Goal: Task Accomplishment & Management: Manage account settings

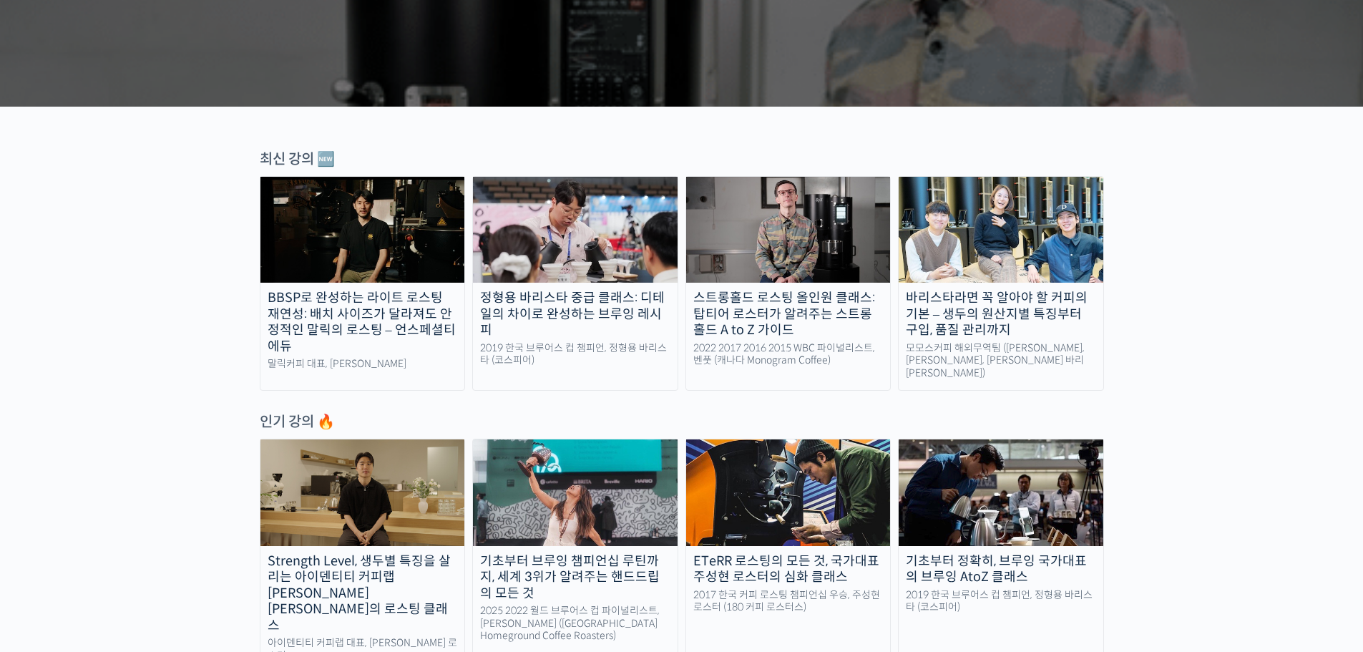
scroll to position [501, 0]
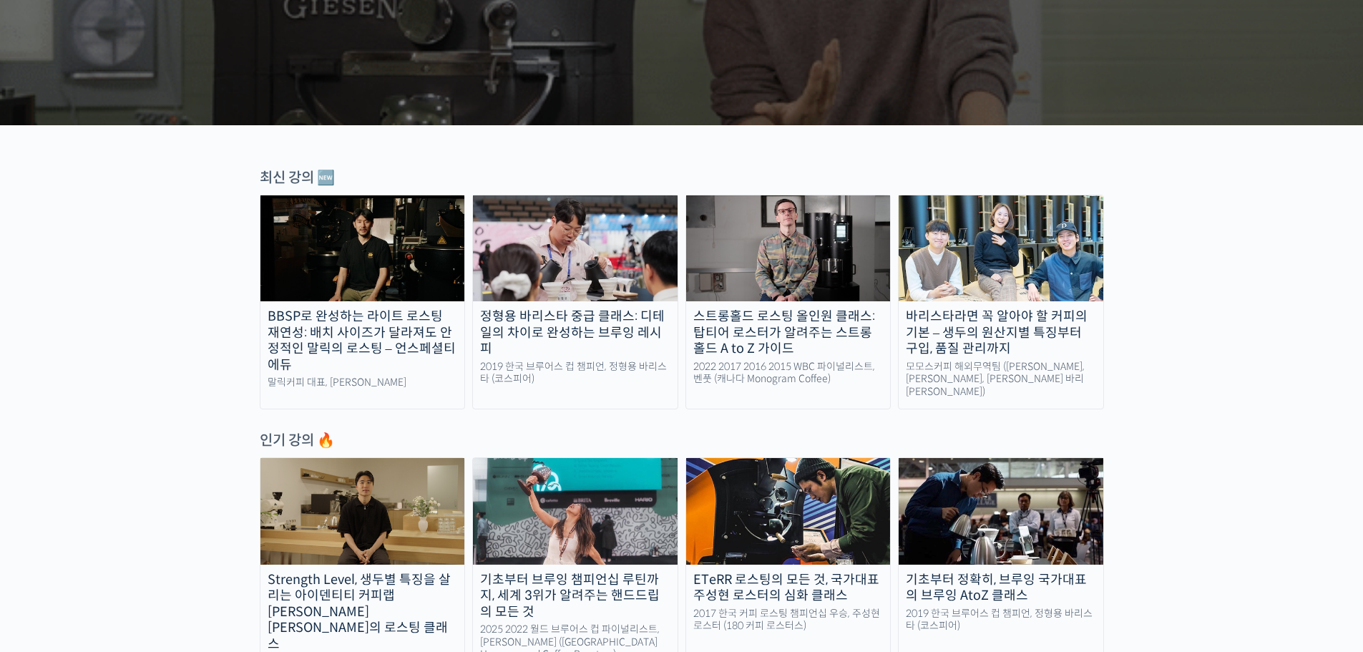
scroll to position [0, 0]
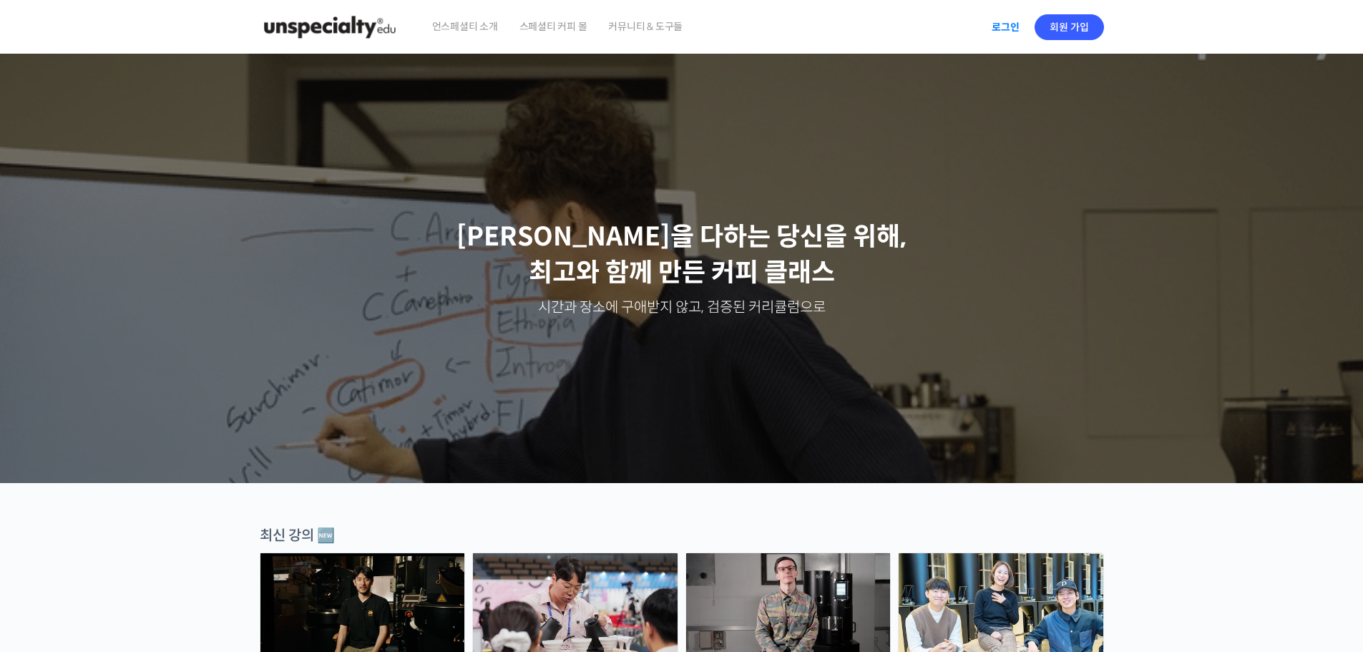
click at [988, 34] on link "로그인" at bounding box center [1005, 27] width 45 height 33
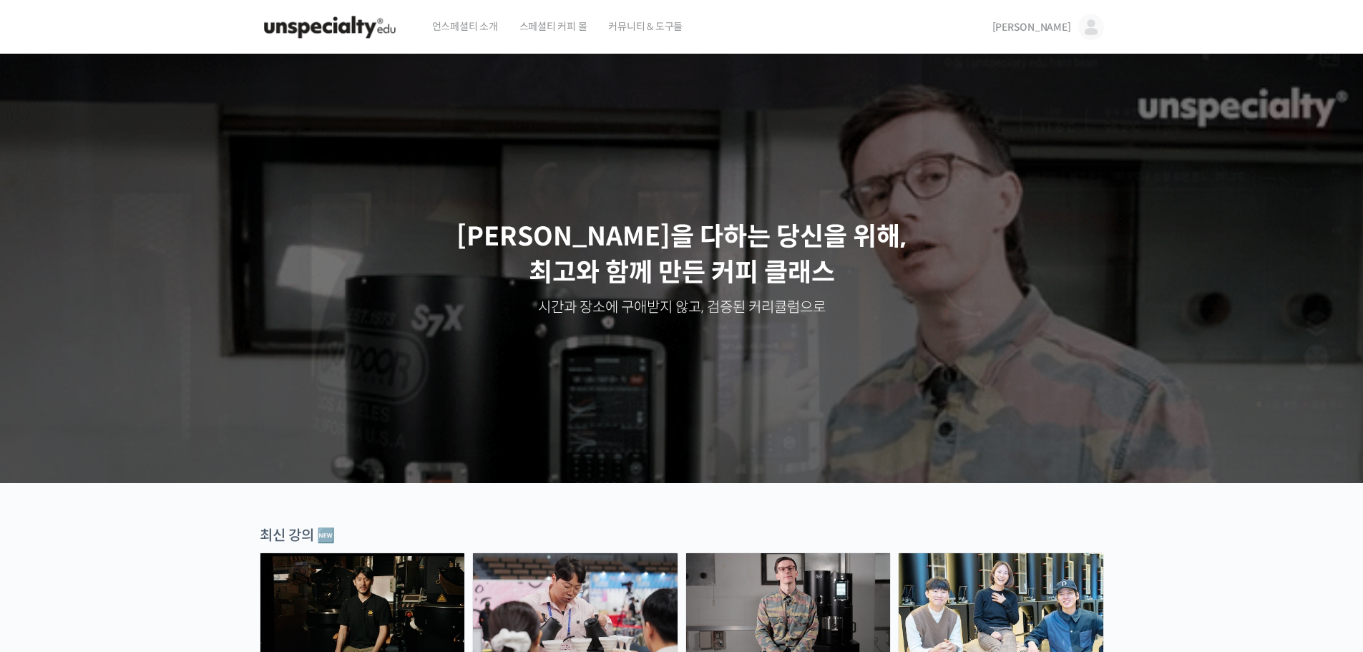
click at [525, 27] on span "스페셜티 커피 몰" at bounding box center [554, 26] width 68 height 54
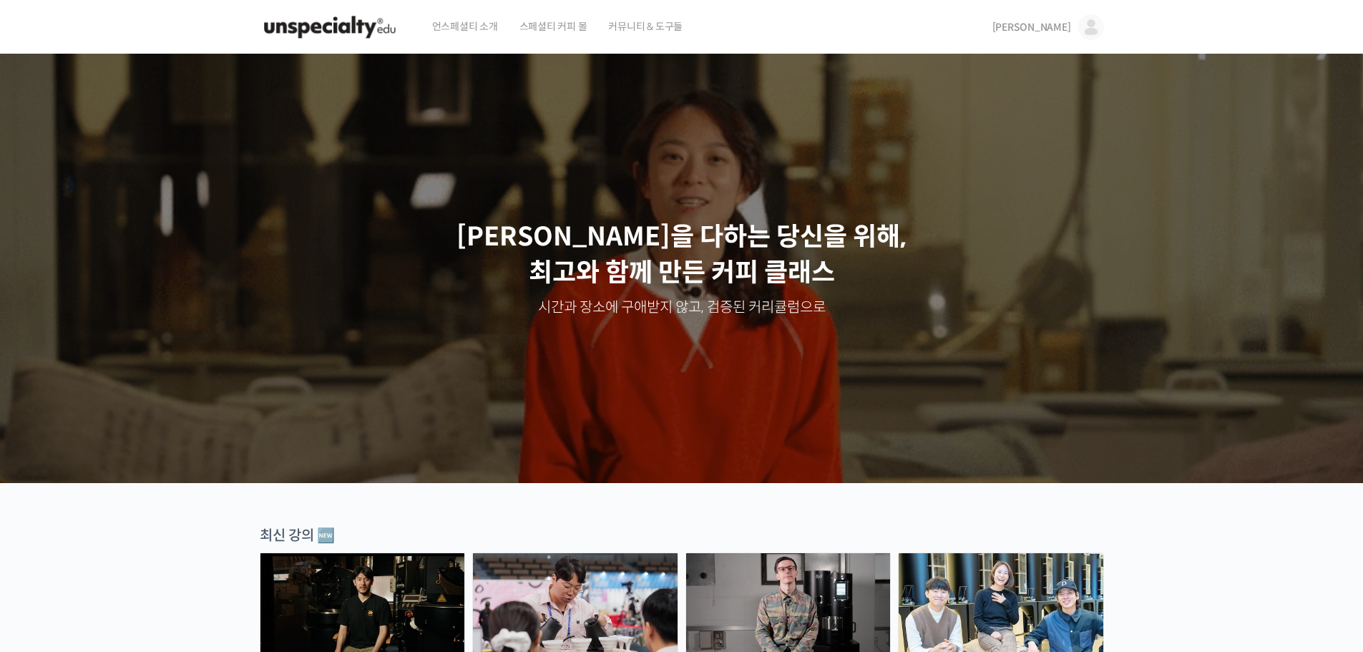
click at [1091, 24] on img at bounding box center [1091, 27] width 26 height 26
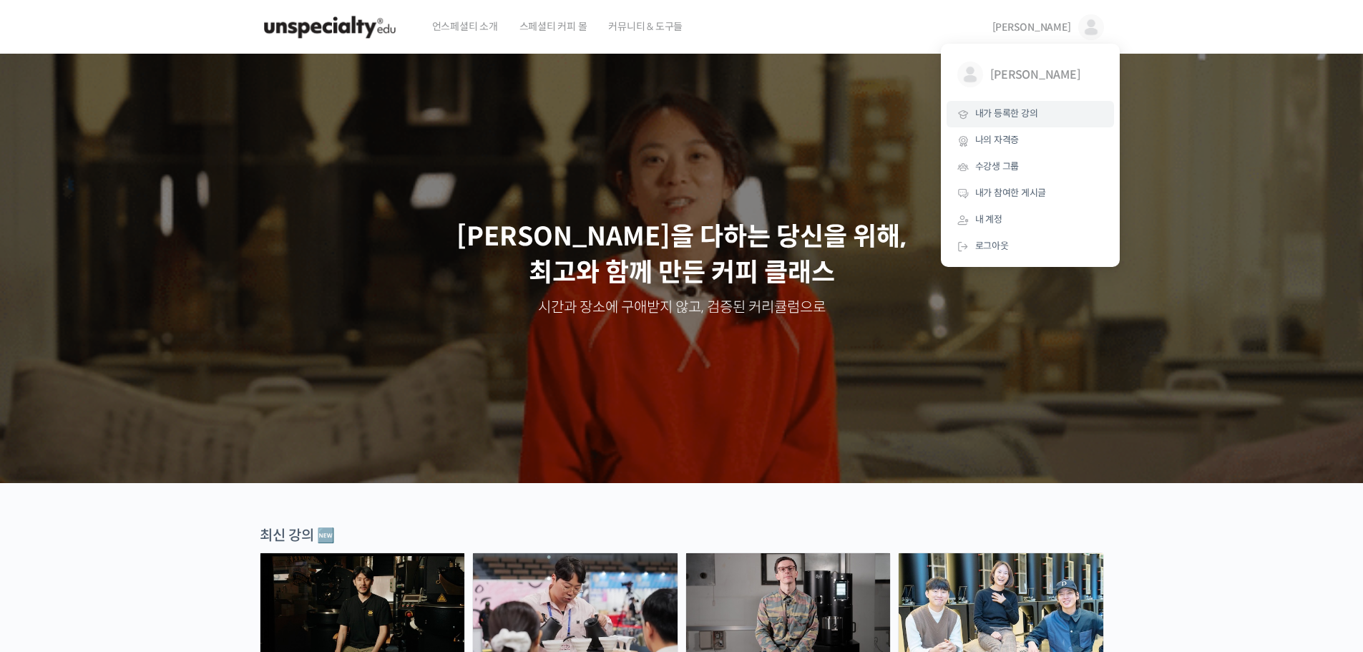
click at [1040, 110] on link "내가 등록한 강의" at bounding box center [1030, 114] width 167 height 26
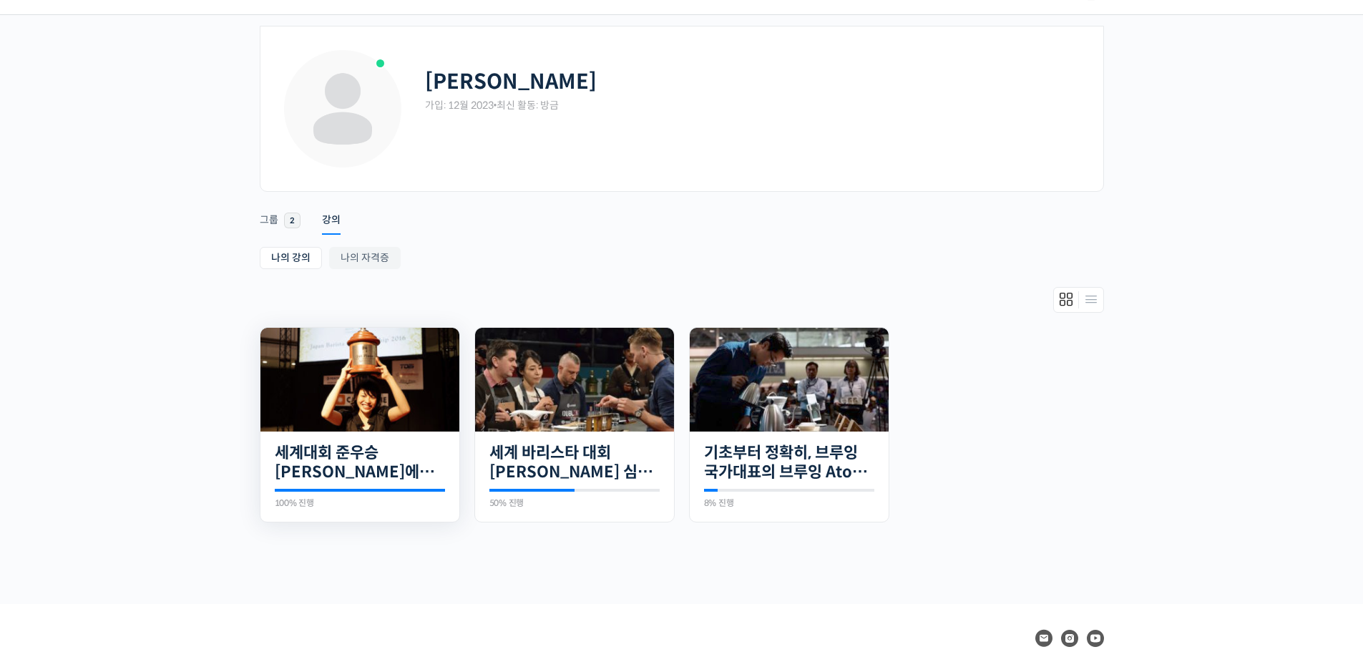
scroll to position [72, 0]
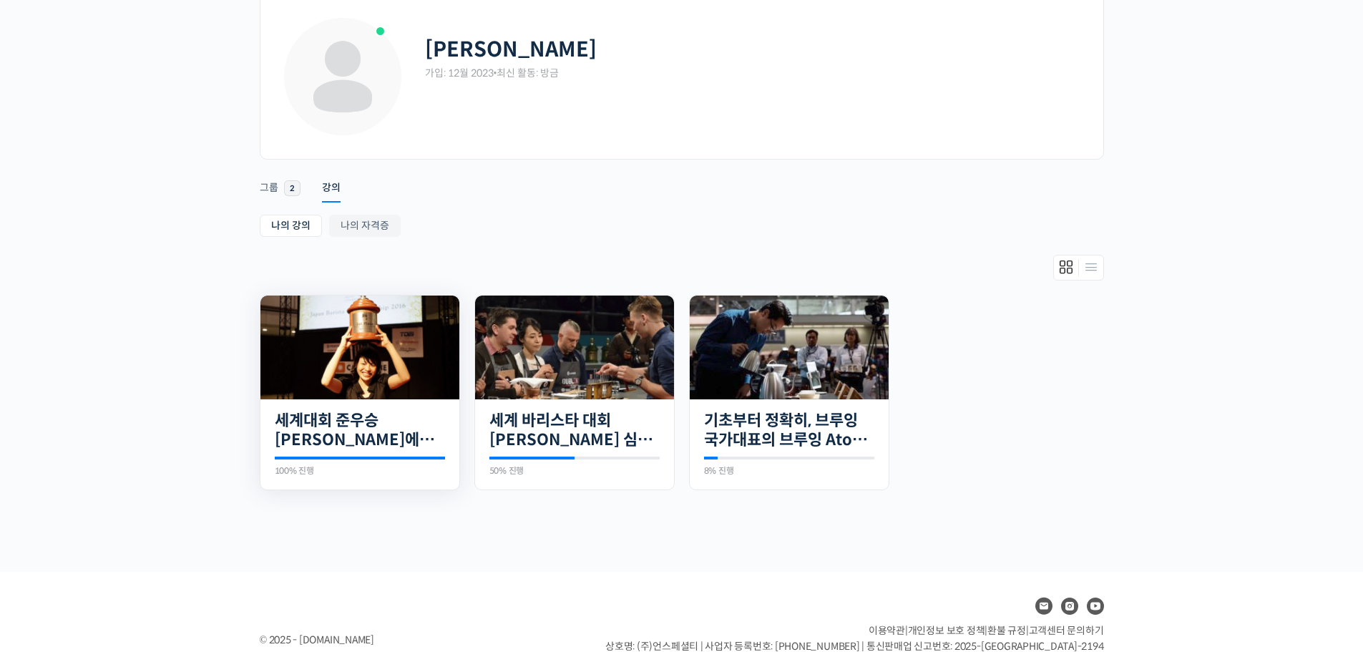
click at [372, 381] on img at bounding box center [359, 347] width 199 height 132
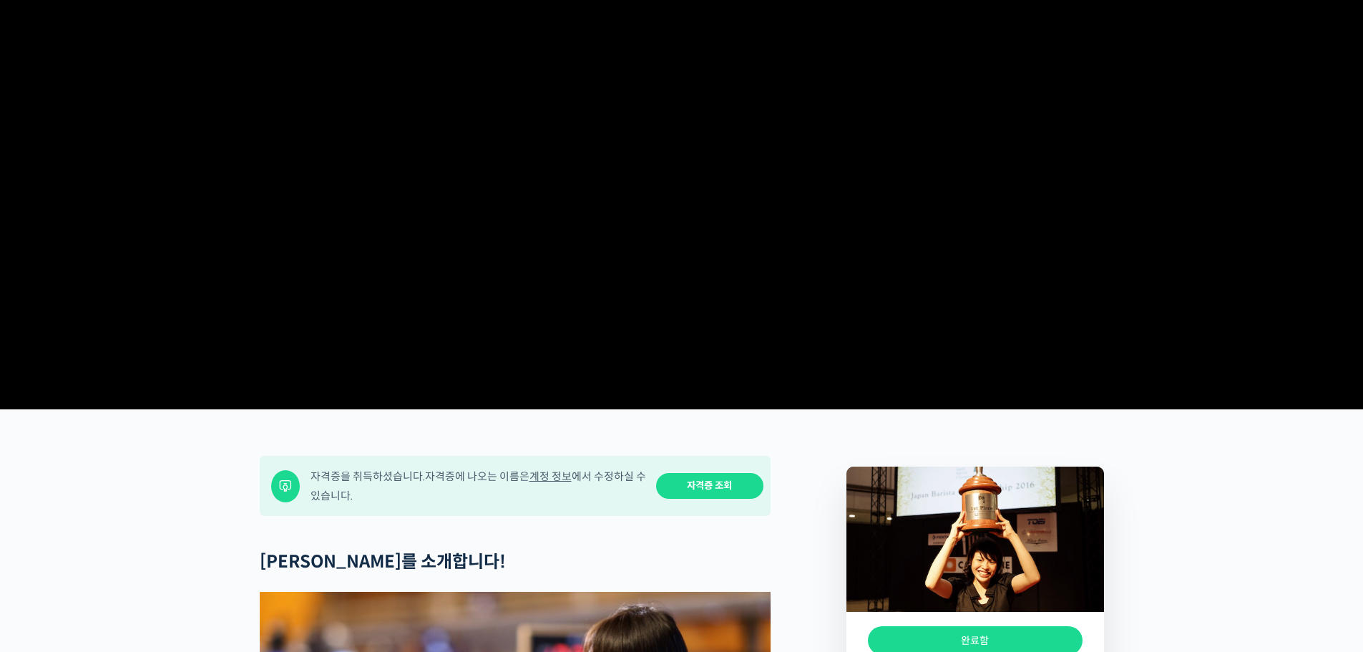
scroll to position [286, 0]
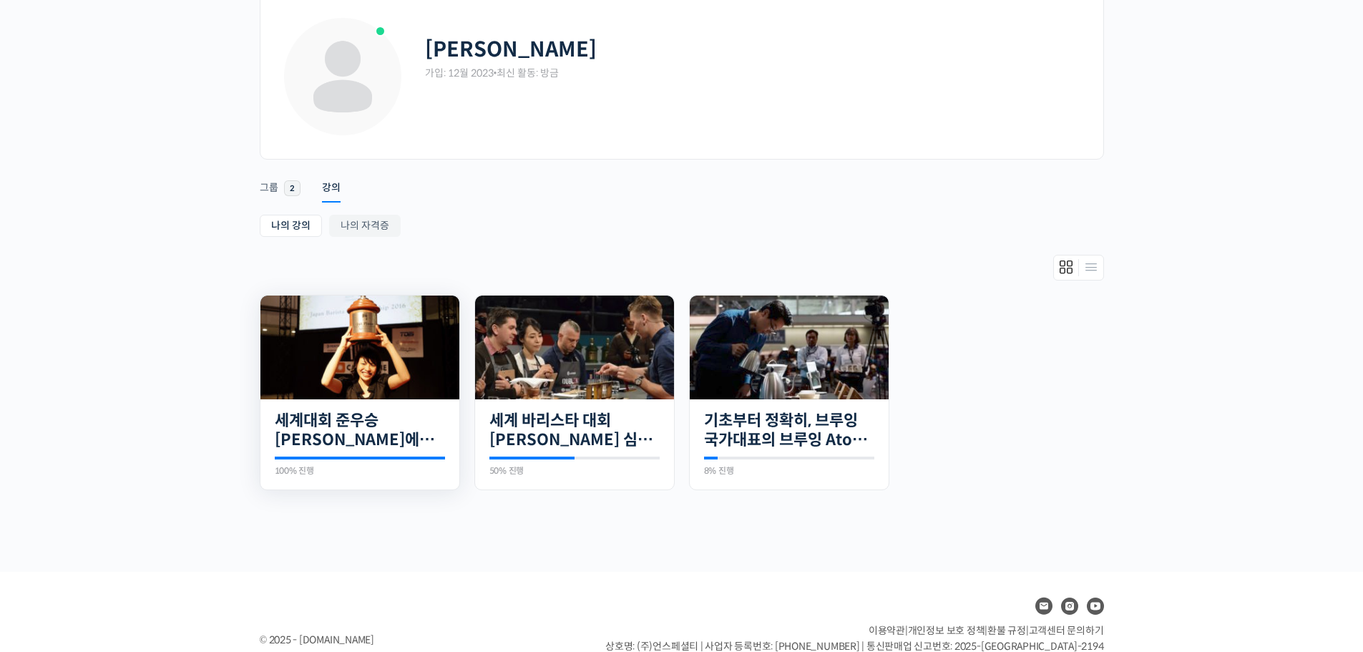
click at [349, 404] on div "21개의 수업 세계대회 준우승 미키 스즈키에게 배우는 에스프레소, 기초부터 응용까지 100% 진행 최근 활동: 2025년 09월 02일 5:4…" at bounding box center [359, 444] width 199 height 91
click at [356, 383] on img at bounding box center [359, 347] width 199 height 132
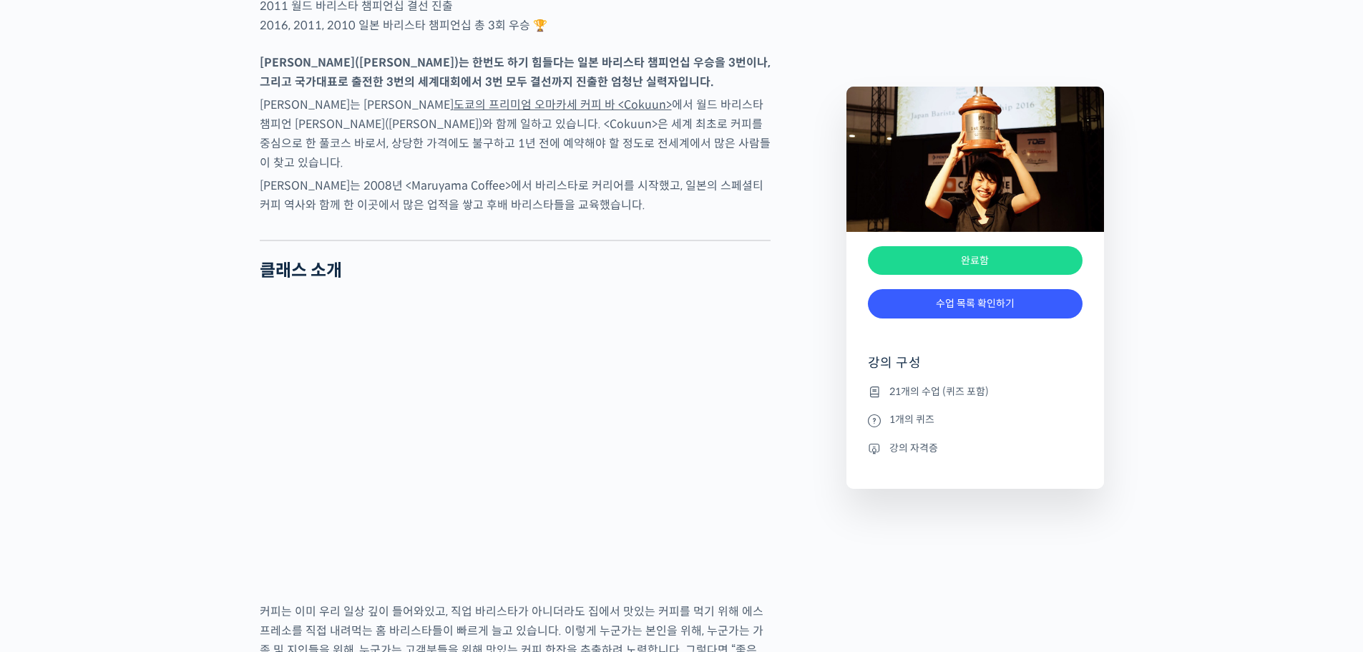
scroll to position [1073, 0]
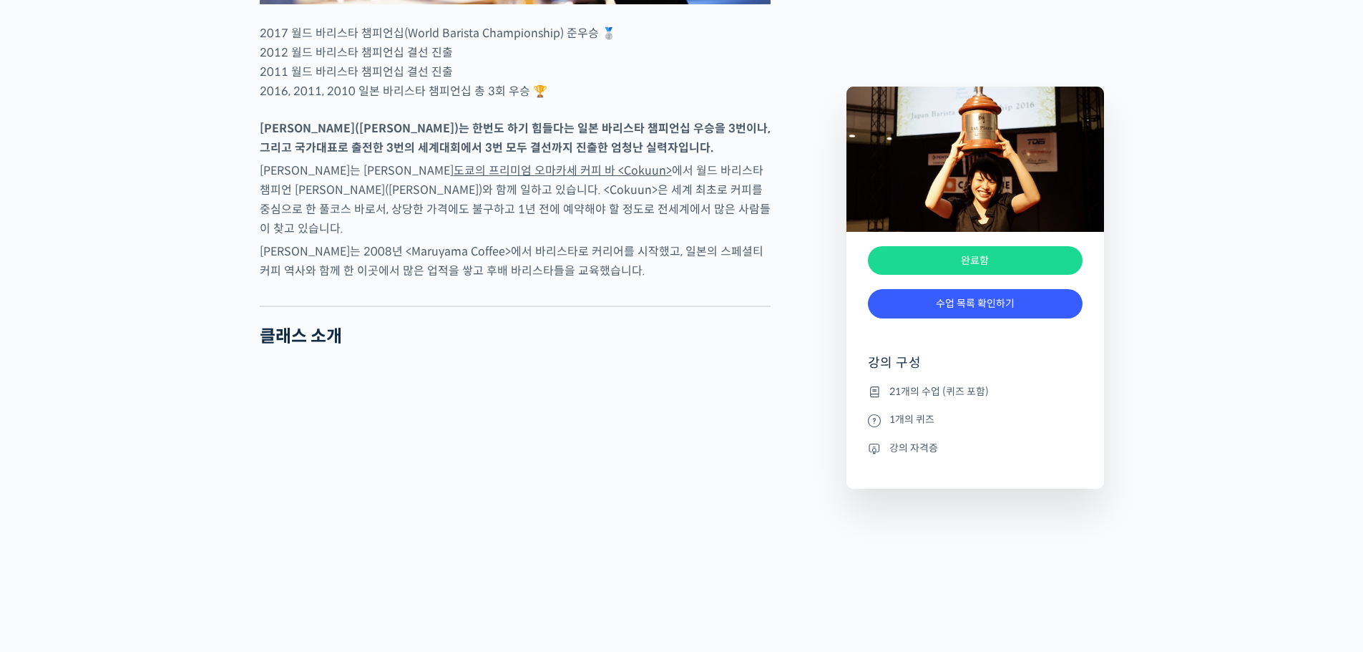
click at [944, 251] on div "완료함" at bounding box center [975, 260] width 215 height 29
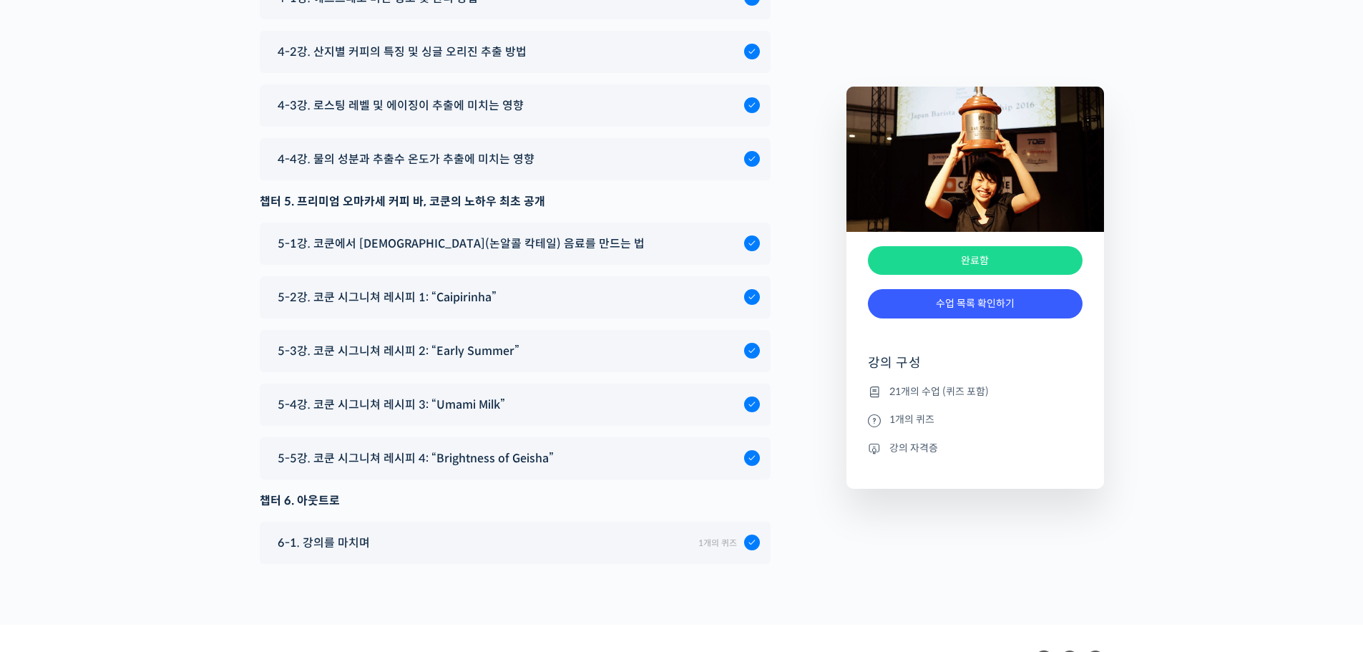
scroll to position [6864, 0]
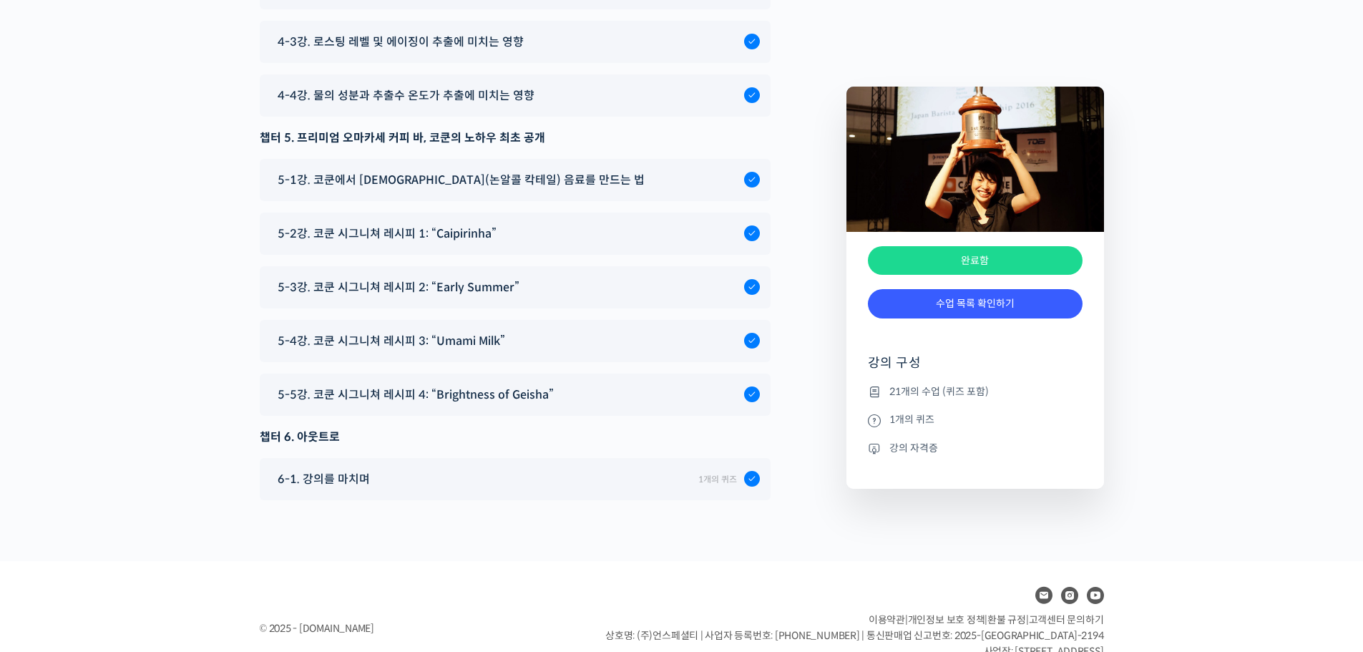
click at [895, 451] on li "강의 자격증" at bounding box center [975, 447] width 215 height 17
click at [870, 448] on icon at bounding box center [874, 448] width 13 height 17
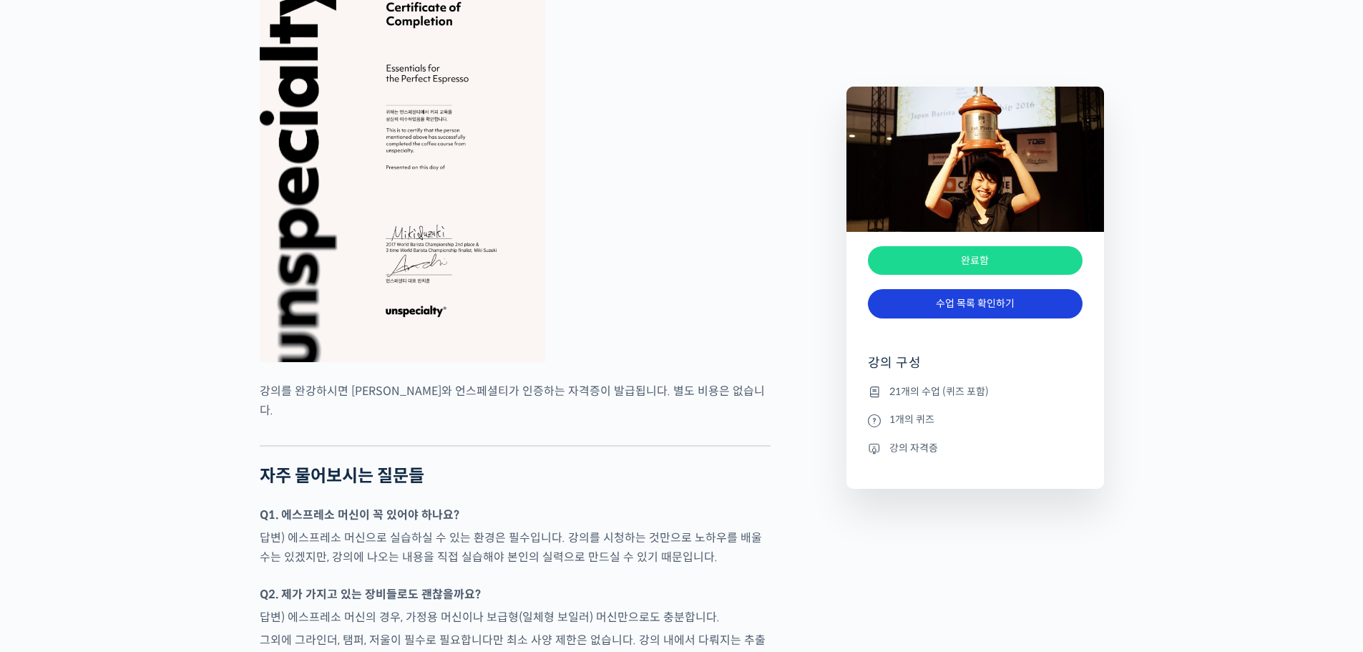
click at [933, 306] on link "수업 목록 확인하기" at bounding box center [975, 303] width 215 height 29
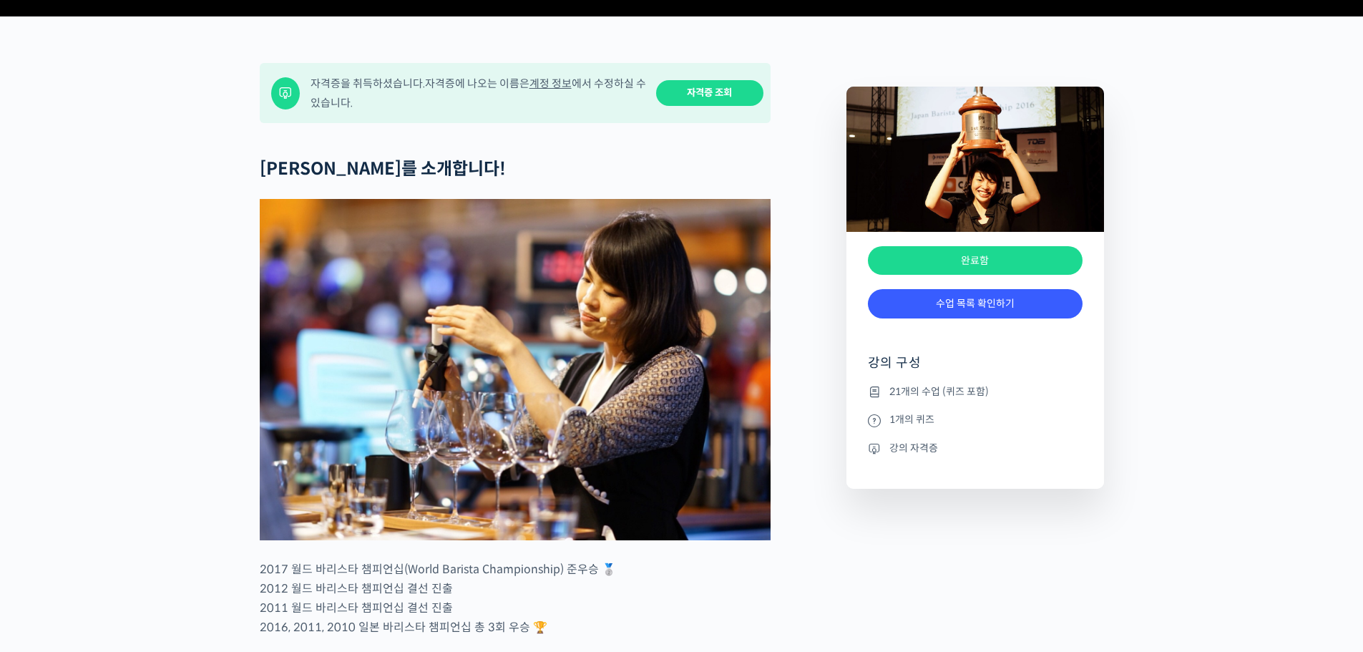
scroll to position [352, 0]
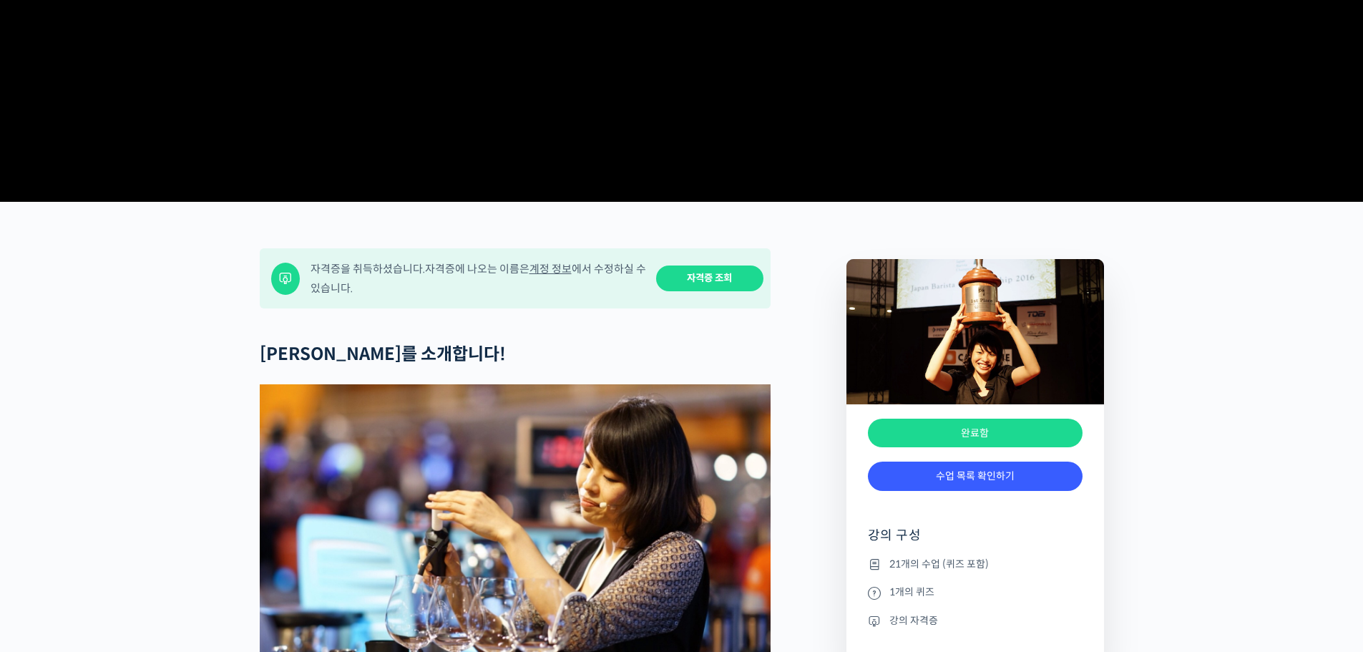
click at [703, 292] on link "자격증 조회" at bounding box center [709, 278] width 107 height 26
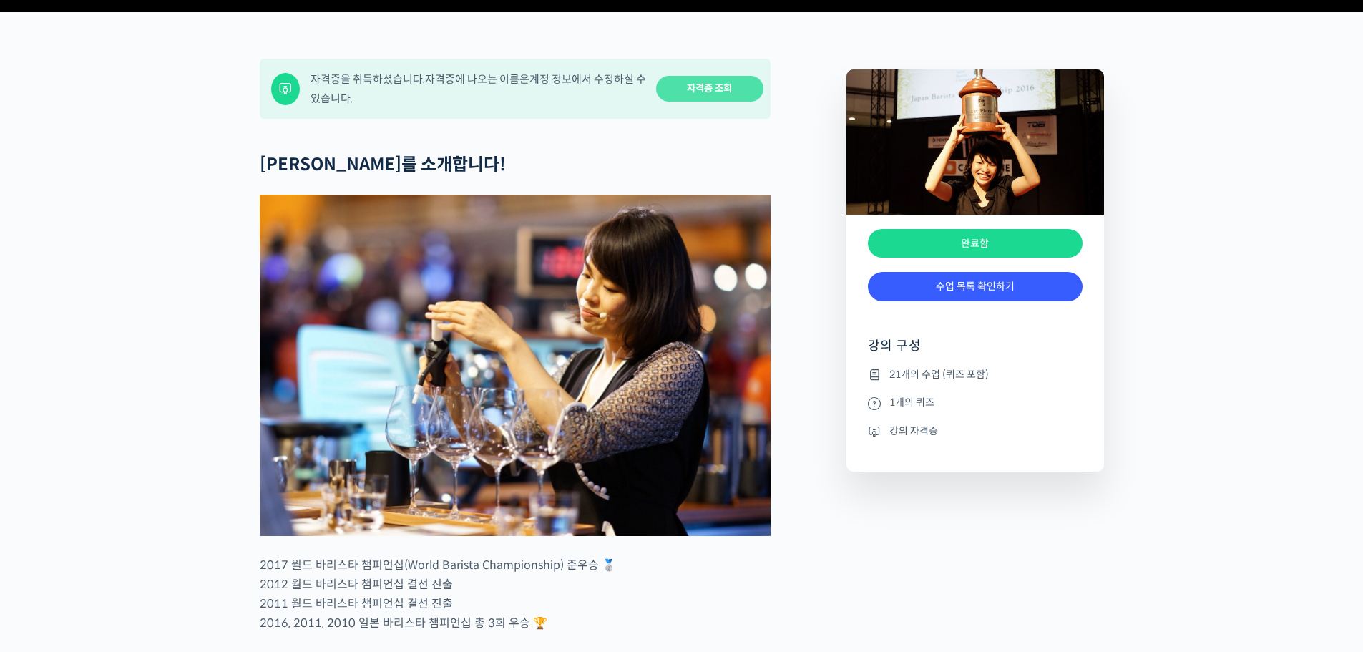
scroll to position [567, 0]
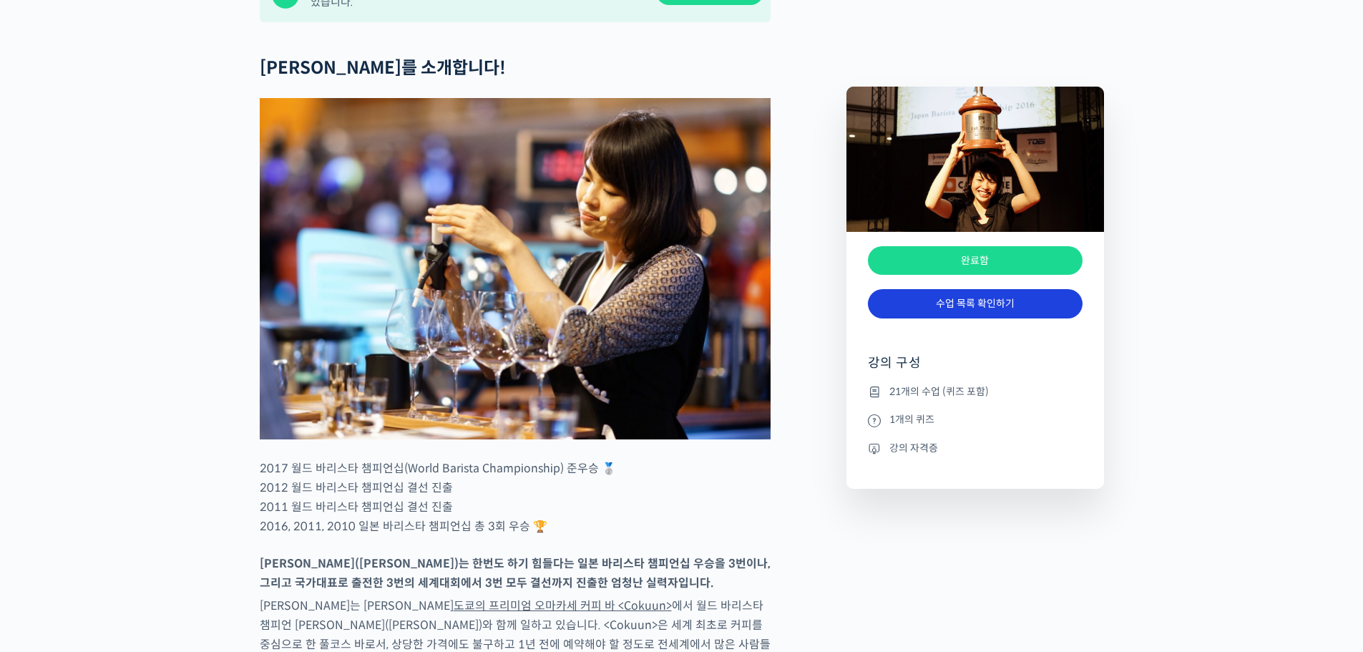
click at [895, 301] on link "수업 목록 확인하기" at bounding box center [975, 303] width 215 height 29
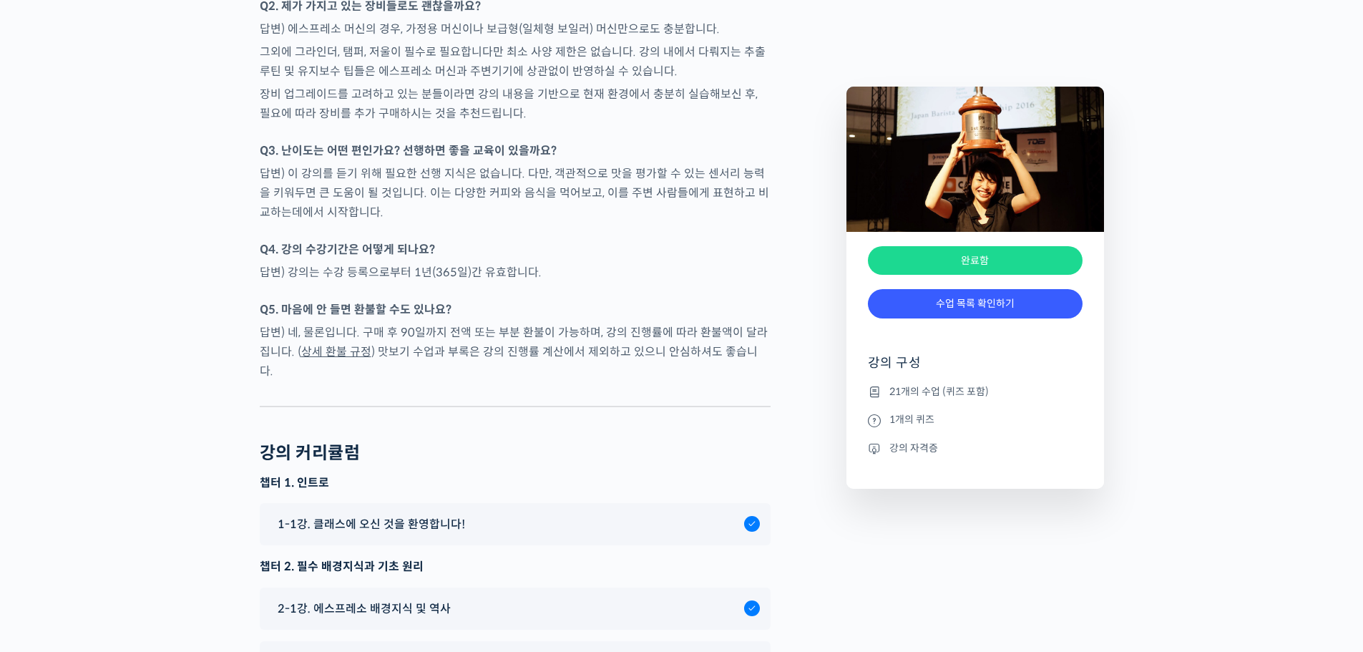
scroll to position [5004, 0]
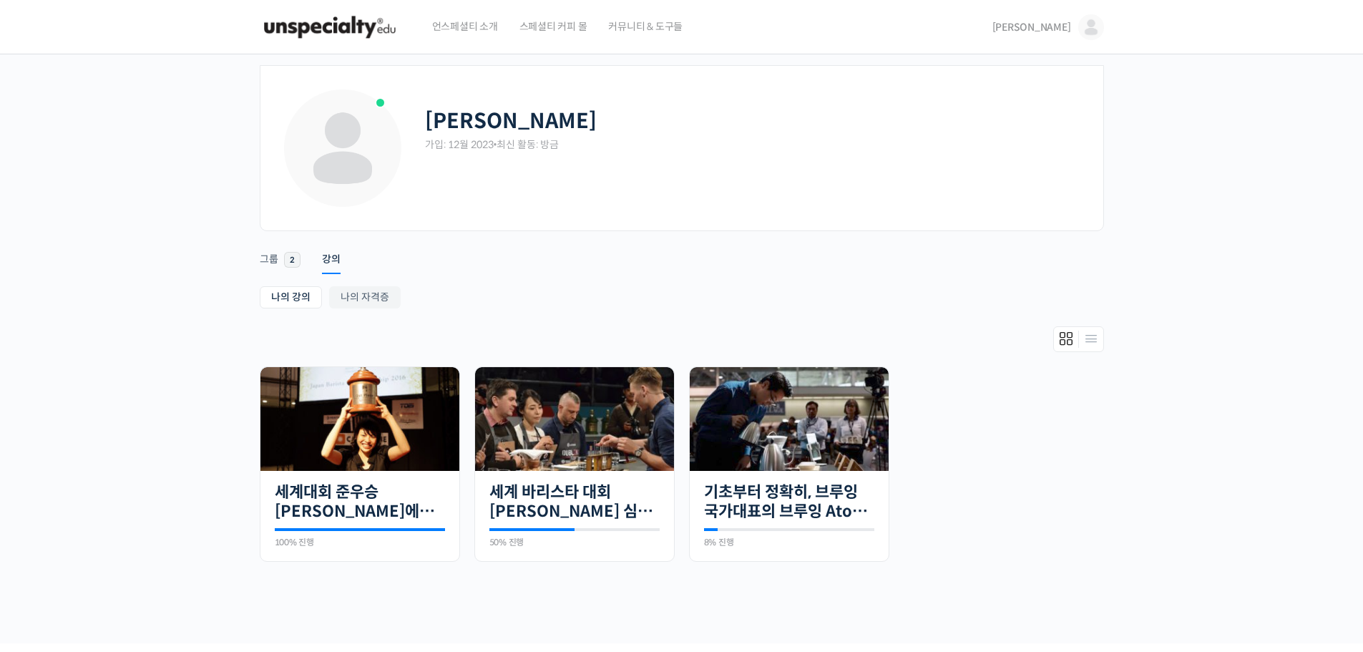
click at [1088, 29] on img at bounding box center [1091, 27] width 26 height 26
click at [500, 213] on div "서영수 가입: 12월 2023 • 최신 활동: 방금" at bounding box center [682, 158] width 800 height 143
click at [359, 529] on div at bounding box center [360, 529] width 170 height 3
click at [364, 511] on link "세계대회 준우승 [PERSON_NAME]에게 배우는 에스프레소, 기초부터 응용까지" at bounding box center [360, 501] width 170 height 39
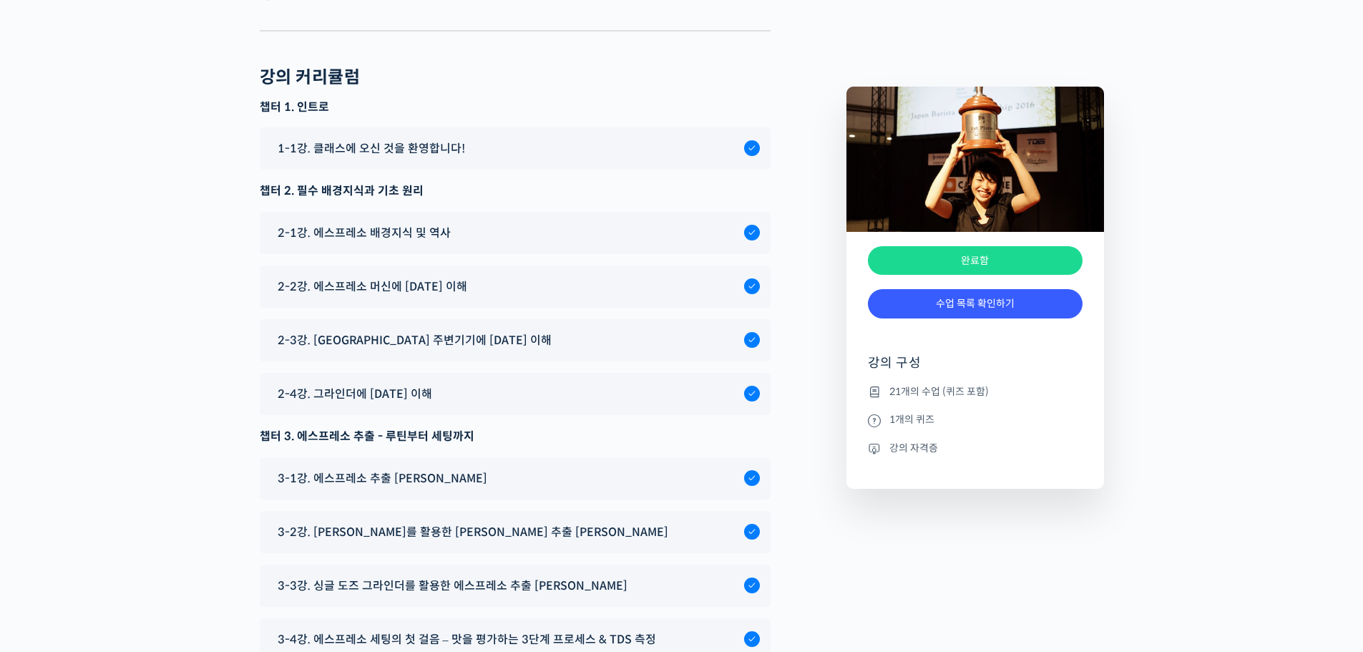
scroll to position [6864, 0]
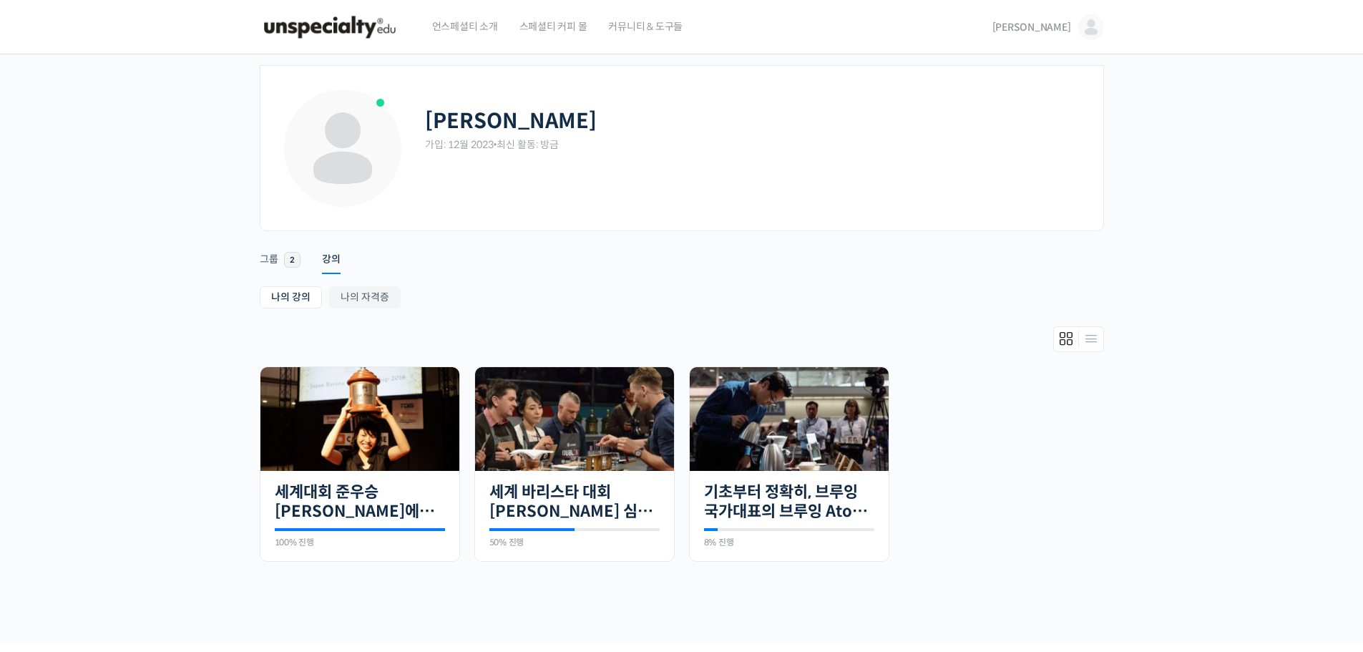
click at [1100, 36] on img at bounding box center [1091, 27] width 26 height 26
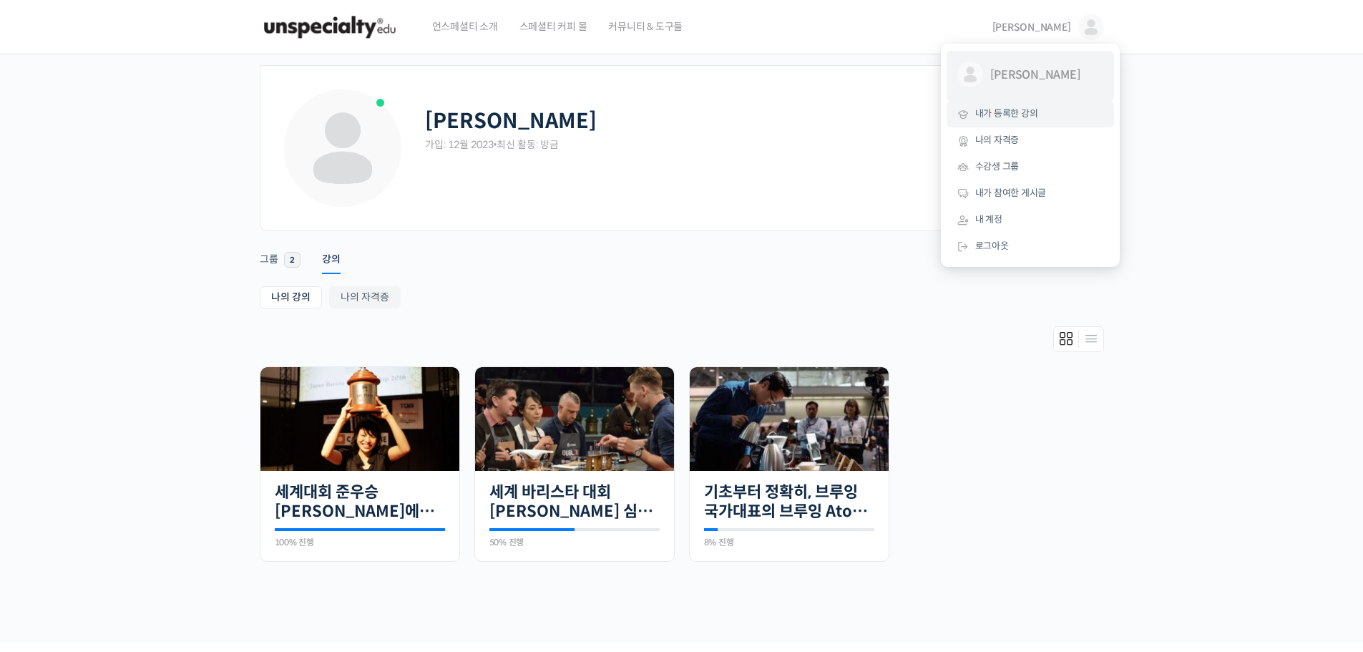
click at [1036, 90] on link "서영수 @sys0su1702259478" at bounding box center [1030, 76] width 167 height 50
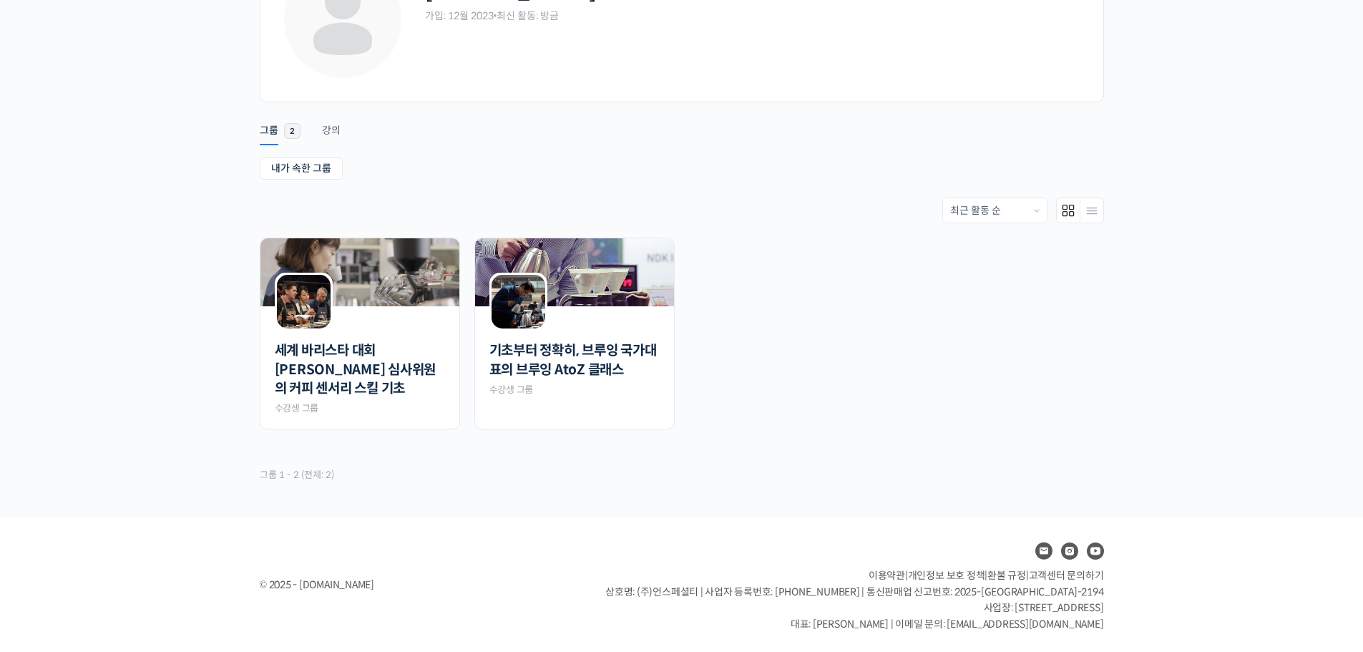
scroll to position [130, 0]
click at [279, 474] on p "그룹 1 - 2 (전체: 2)" at bounding box center [297, 473] width 74 height 19
click at [347, 125] on li "강의" at bounding box center [342, 122] width 40 height 36
click at [341, 125] on li "강의" at bounding box center [342, 122] width 40 height 36
click at [337, 128] on div "강의" at bounding box center [331, 132] width 19 height 21
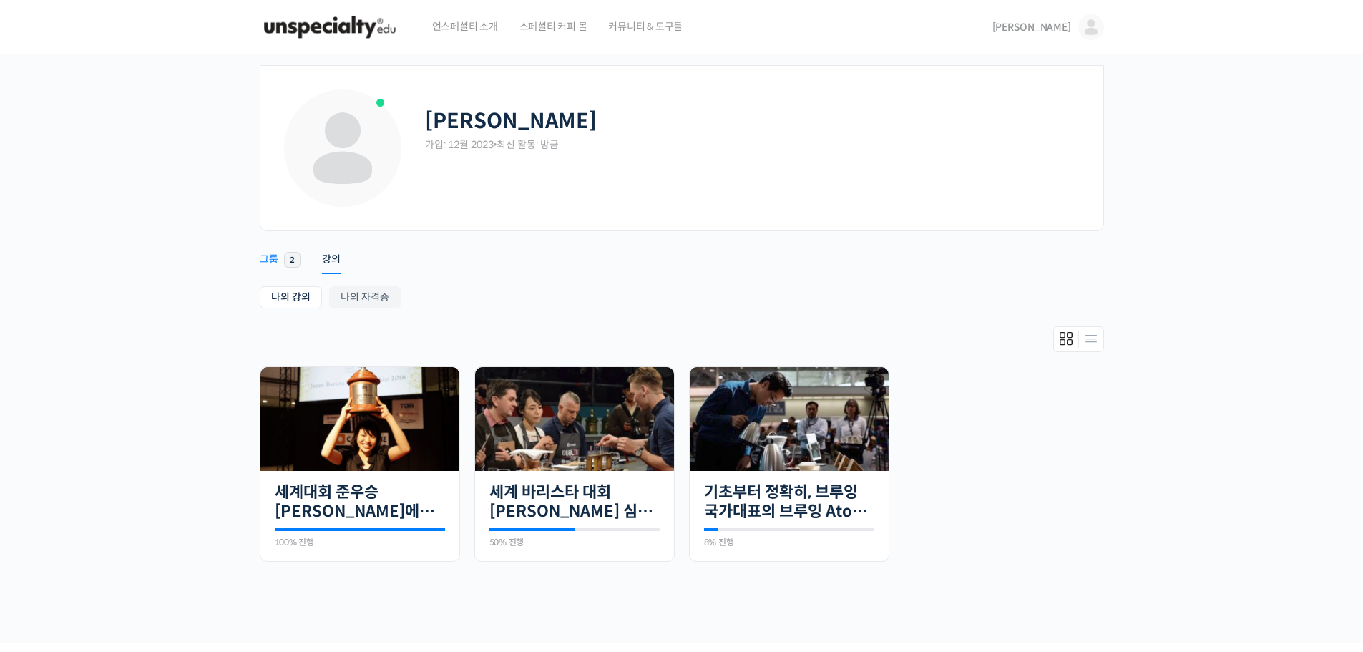
click at [269, 261] on div "그룹" at bounding box center [269, 263] width 19 height 21
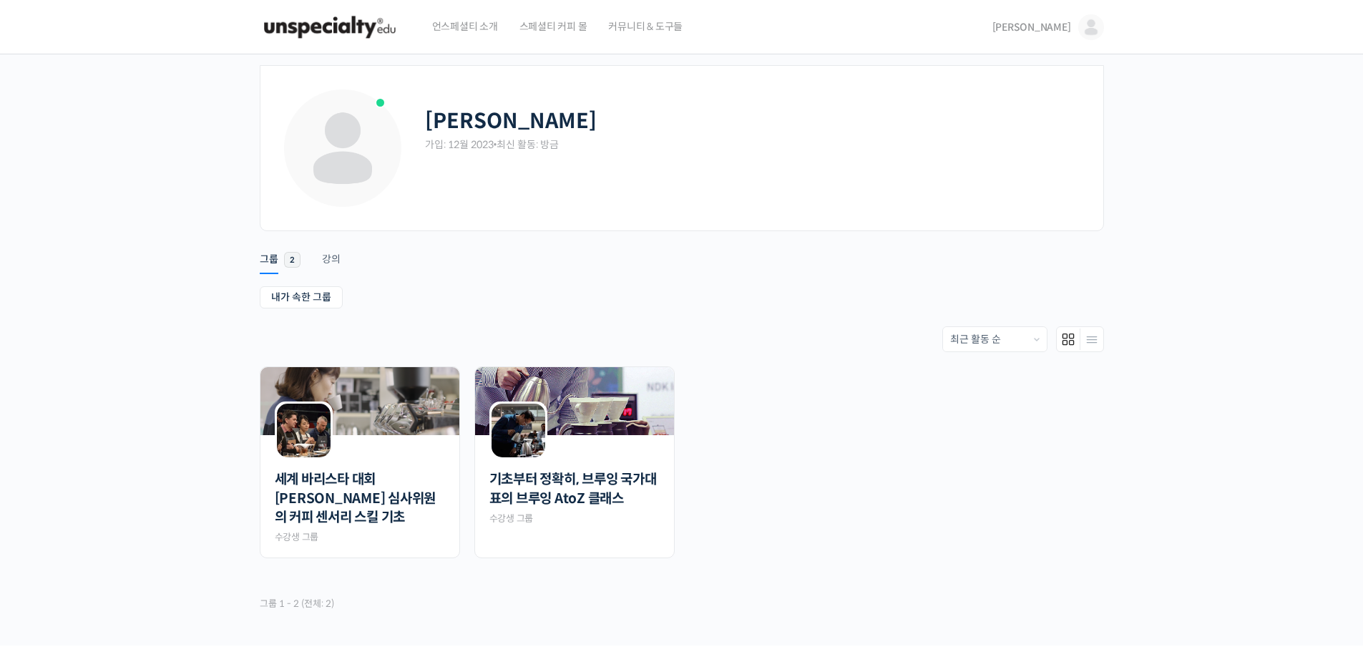
click at [538, 147] on div "가입: 12월 2023 • 최신 활동: 방금" at bounding box center [753, 145] width 657 height 14
click at [452, 132] on h2 "[PERSON_NAME]" at bounding box center [511, 121] width 172 height 25
click at [451, 121] on h2 "[PERSON_NAME]" at bounding box center [511, 121] width 172 height 25
drag, startPoint x: 391, startPoint y: 120, endPoint x: 376, endPoint y: 117, distance: 15.3
click at [390, 120] on span at bounding box center [342, 147] width 117 height 117
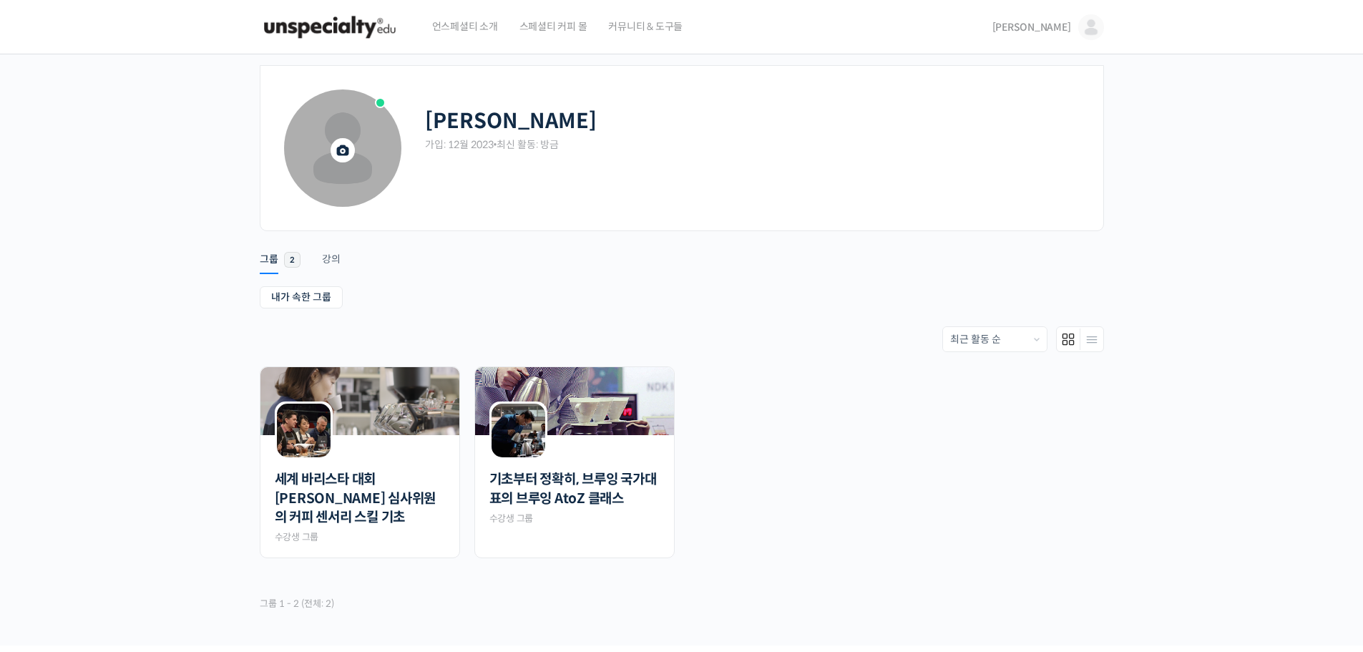
click at [374, 107] on span at bounding box center [342, 147] width 117 height 117
click at [376, 103] on span at bounding box center [380, 102] width 11 height 11
click at [444, 127] on h2 "[PERSON_NAME]" at bounding box center [511, 121] width 172 height 25
click at [444, 140] on div "가입: 12월 2023 • 최신 활동: 방금" at bounding box center [753, 145] width 657 height 14
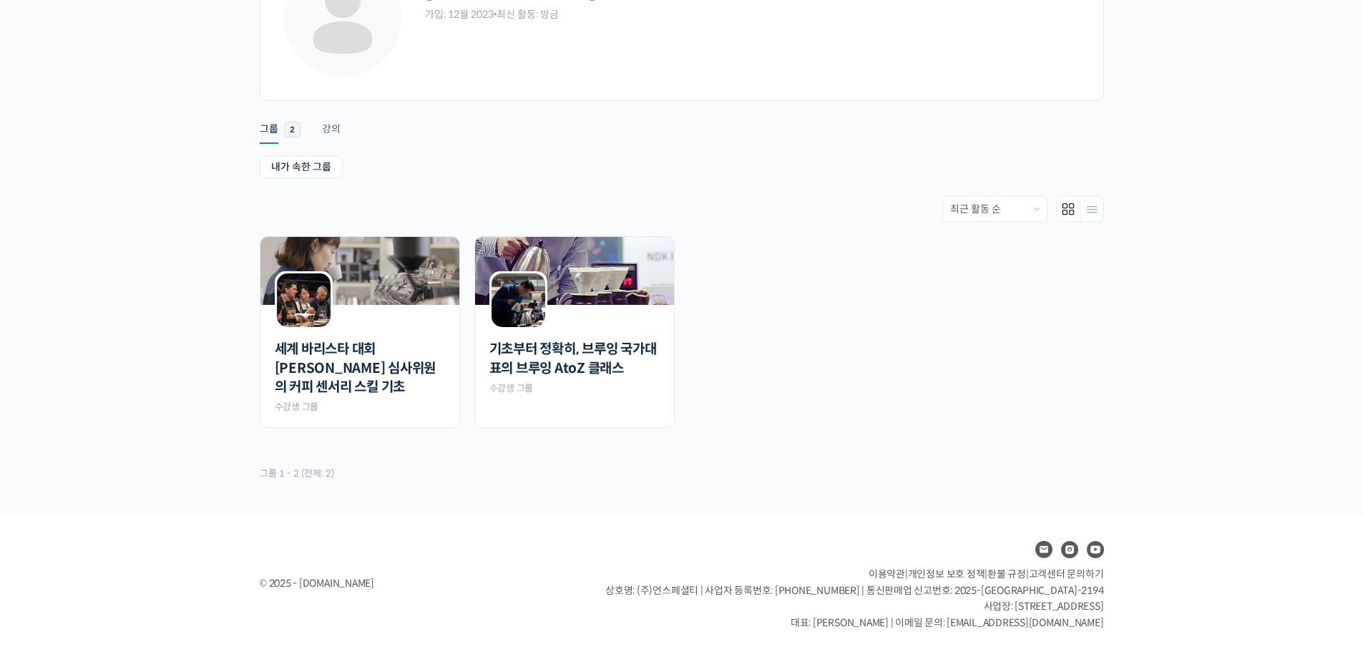
click at [316, 489] on div "그룹 1 - 2 (전체: 2)" at bounding box center [682, 474] width 844 height 34
click at [320, 482] on div "그룹 1 - 2 (전체: 2)" at bounding box center [682, 474] width 844 height 34
click at [319, 477] on p "그룹 1 - 2 (전체: 2)" at bounding box center [297, 473] width 74 height 19
drag, startPoint x: 658, startPoint y: 401, endPoint x: 711, endPoint y: 392, distance: 54.5
click at [679, 402] on li "기초부터 정확히, 브루잉 국가대표의 브루잉 AtoZ 클래스 Private 수강생 그룹" at bounding box center [574, 332] width 215 height 192
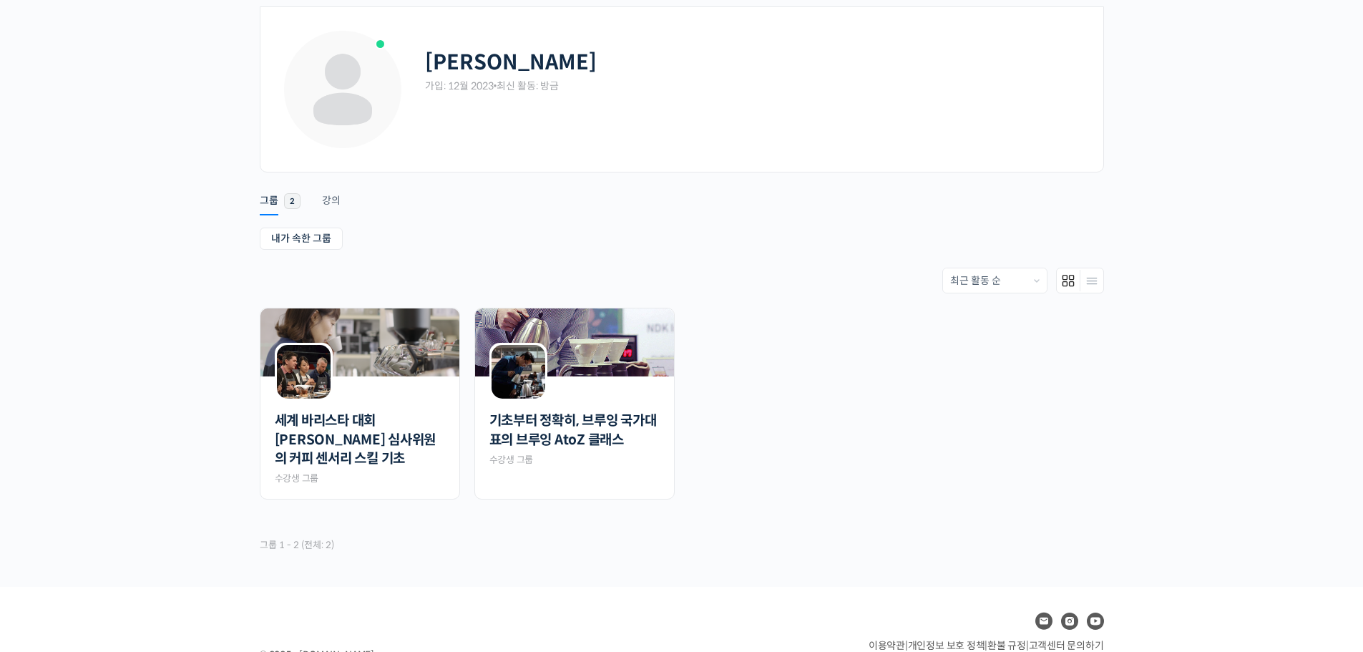
scroll to position [0, 0]
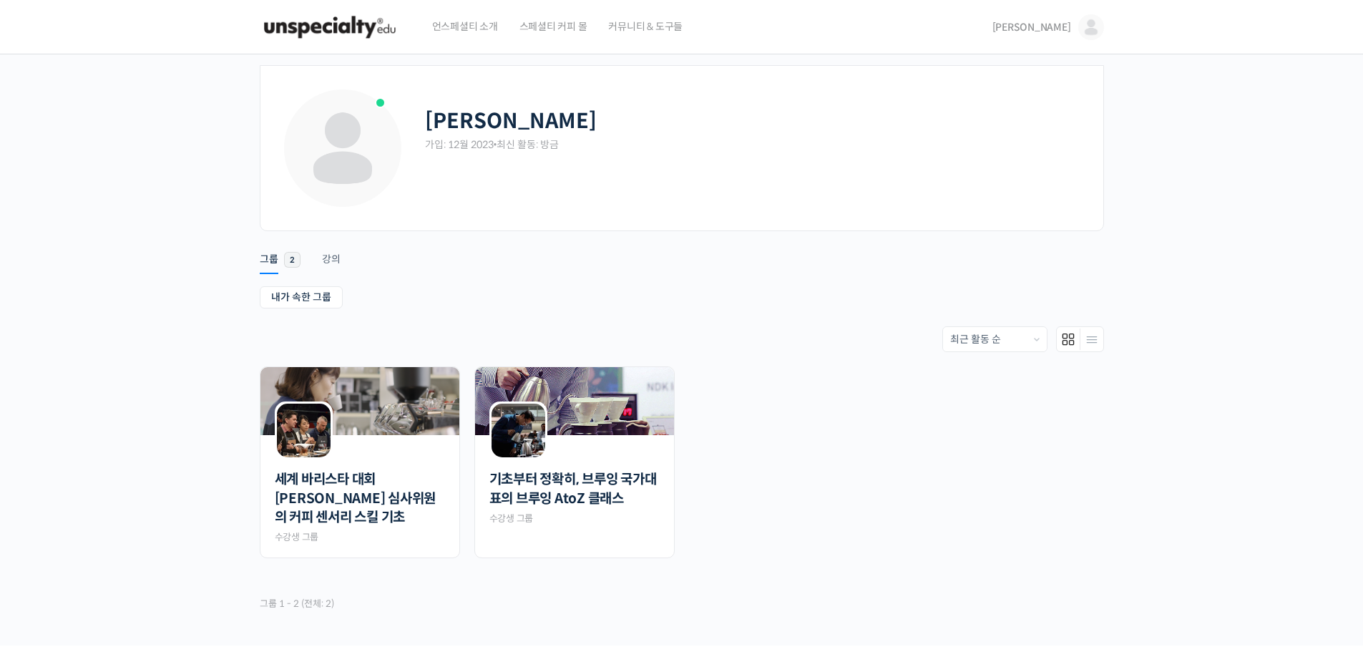
click at [1090, 30] on img at bounding box center [1091, 27] width 26 height 26
click at [983, 221] on span "내 계정" at bounding box center [988, 219] width 27 height 12
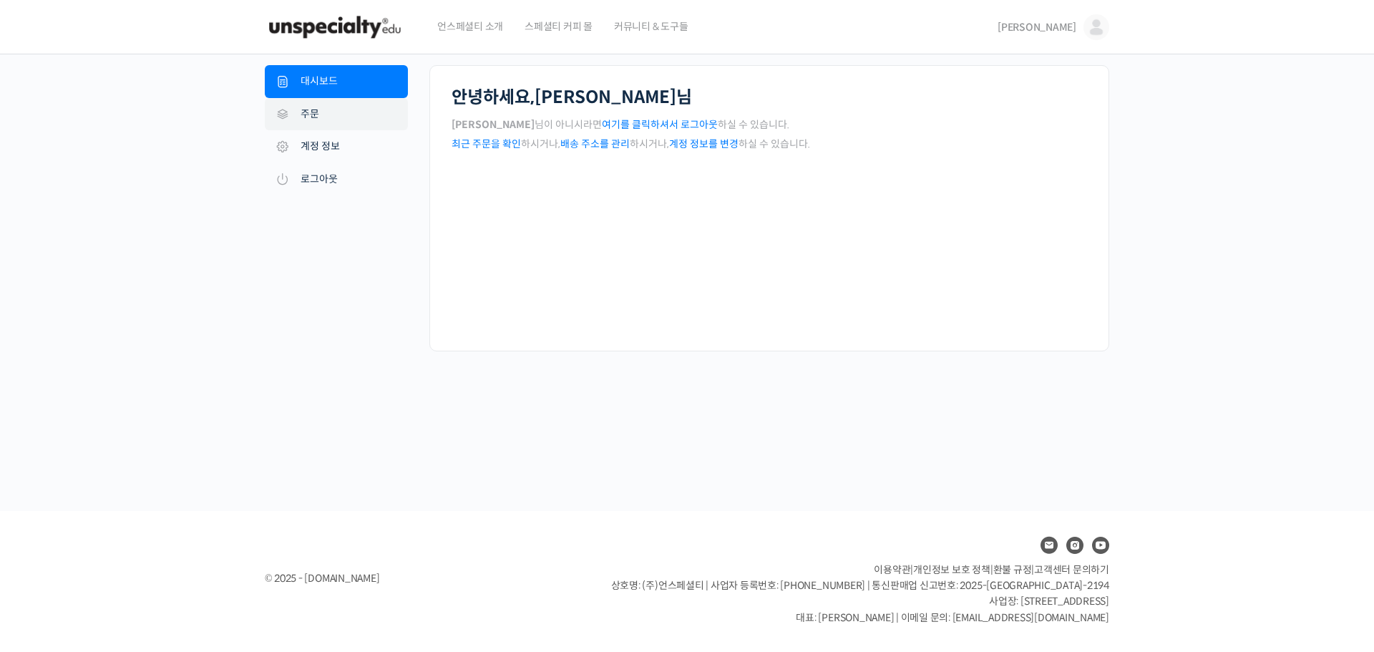
click at [332, 112] on link "주문" at bounding box center [336, 114] width 143 height 33
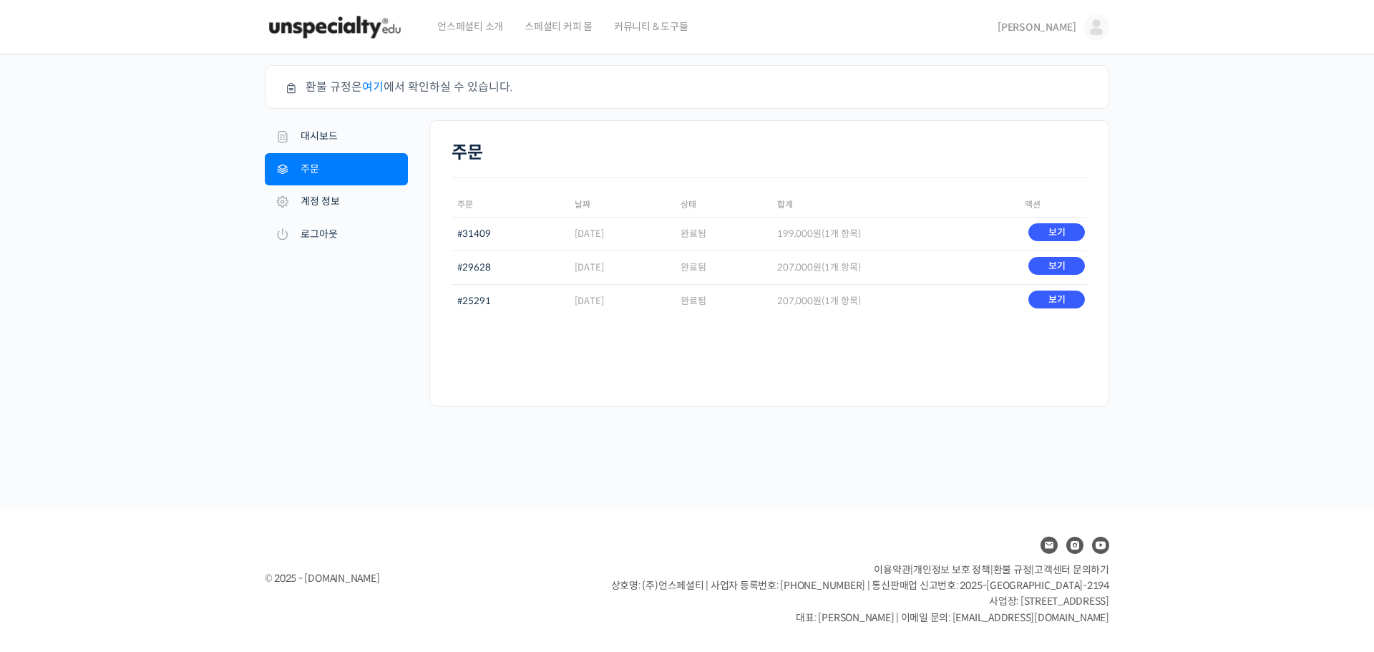
click at [878, 235] on td "199,000 원 (1개 항목)" at bounding box center [895, 234] width 248 height 34
click at [1027, 237] on td "보기" at bounding box center [1053, 234] width 68 height 34
click at [1036, 235] on link "보기" at bounding box center [1056, 232] width 57 height 18
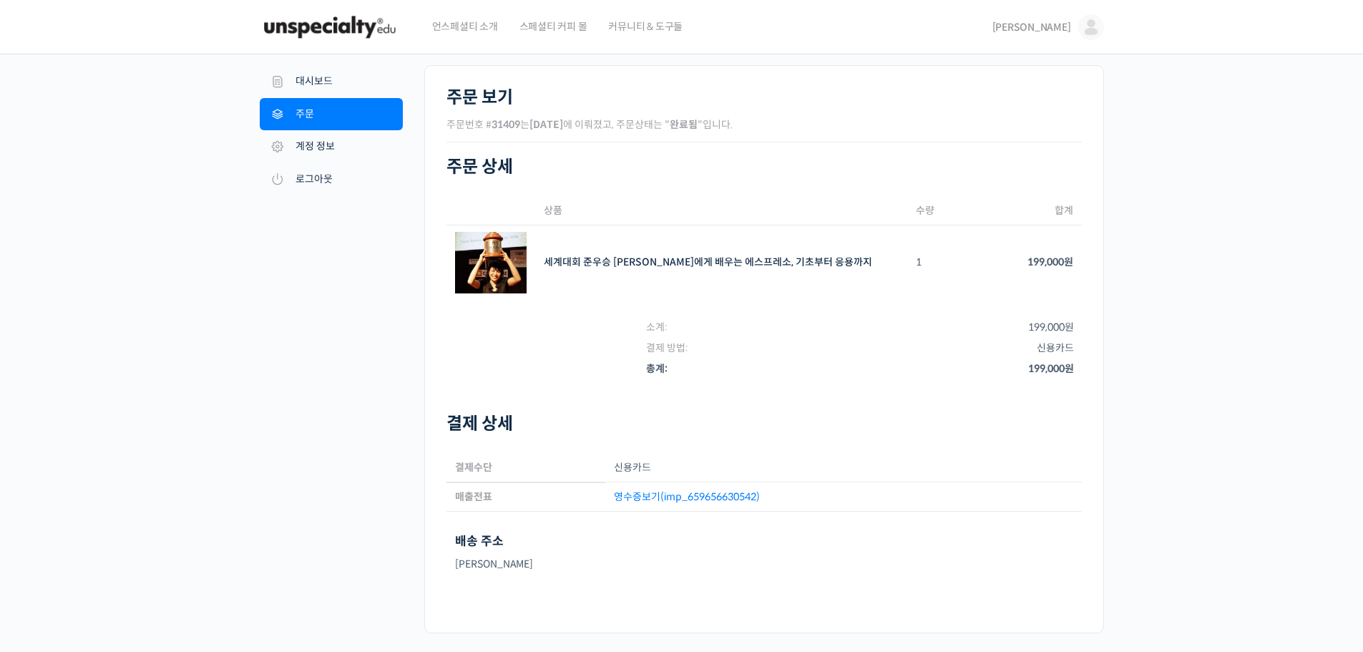
click at [620, 495] on link "영수증보기(imp_659656630542)" at bounding box center [687, 496] width 146 height 13
